Goal: Navigation & Orientation: Find specific page/section

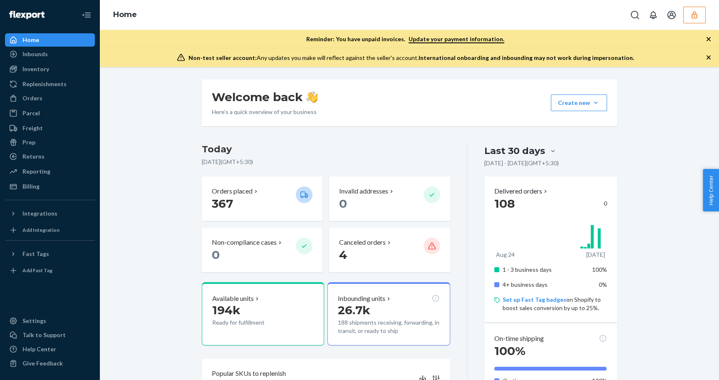
click at [701, 19] on button "button" at bounding box center [694, 15] width 22 height 17
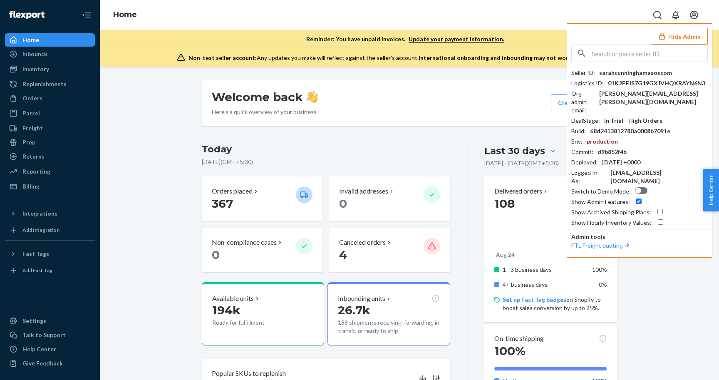
click at [678, 38] on button "Hide Admin" at bounding box center [678, 36] width 57 height 17
